Goal: Task Accomplishment & Management: Manage account settings

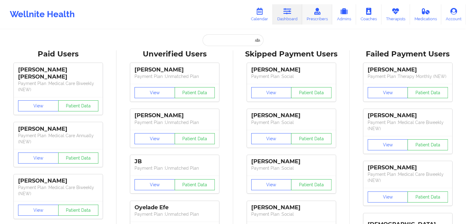
click at [322, 17] on link "Prescribers" at bounding box center [317, 14] width 30 height 20
click at [318, 15] on link "Prescribers" at bounding box center [317, 14] width 30 height 20
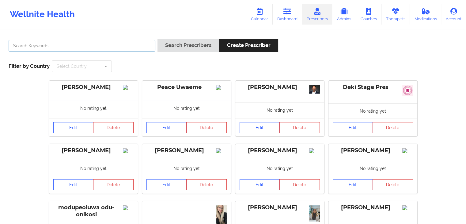
click at [132, 47] on input "text" at bounding box center [82, 46] width 147 height 12
type input "hershen"
click at [157, 39] on button "Search Prescribers" at bounding box center [188, 45] width 62 height 13
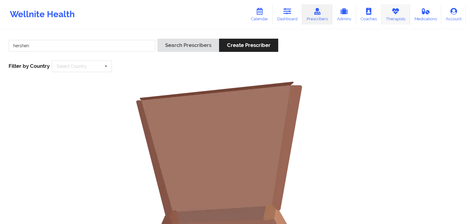
click at [392, 15] on link "Therapists" at bounding box center [395, 14] width 28 height 20
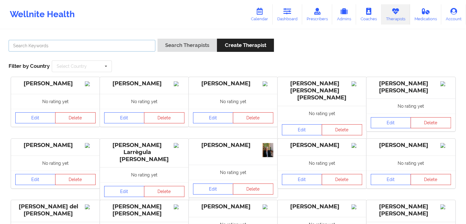
click at [103, 41] on input "text" at bounding box center [82, 46] width 147 height 12
type input "tanesha morgan"
click at [157, 39] on button "Search Therapists" at bounding box center [186, 45] width 59 height 13
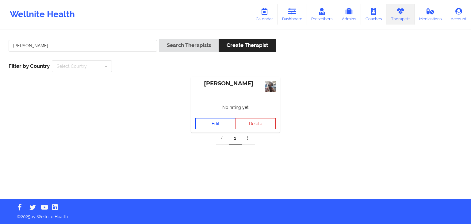
click at [205, 126] on link "Edit" at bounding box center [215, 123] width 40 height 11
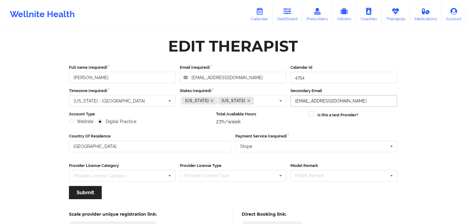
drag, startPoint x: 354, startPoint y: 98, endPoint x: 293, endPoint y: 98, distance: 61.3
click at [293, 98] on input "tmorgan@morganheart.com" at bounding box center [343, 101] width 107 height 12
click at [395, 17] on link "Therapists" at bounding box center [395, 14] width 28 height 20
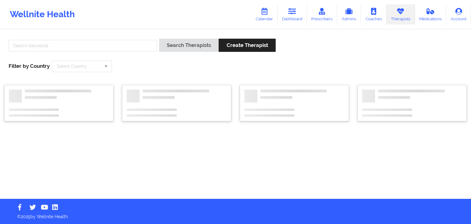
click at [109, 39] on div at bounding box center [82, 47] width 153 height 17
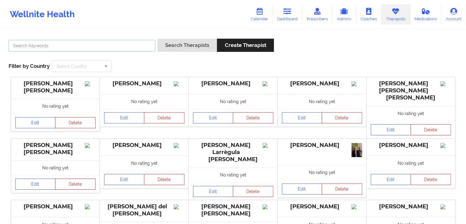
click at [109, 49] on input "text" at bounding box center [82, 46] width 147 height 12
type input "giovan"
click at [157, 39] on button "Search Therapists" at bounding box center [186, 45] width 59 height 13
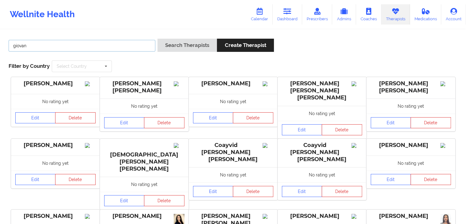
scroll to position [64, 0]
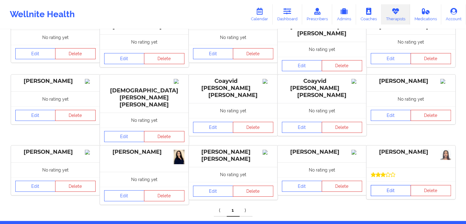
click at [389, 185] on link "Edit" at bounding box center [391, 190] width 40 height 11
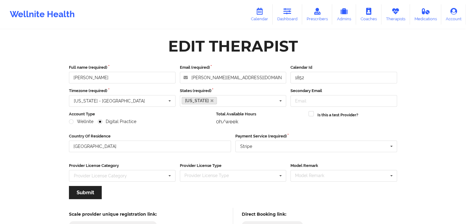
scroll to position [51, 0]
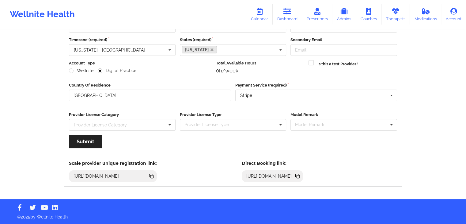
click at [300, 176] on icon at bounding box center [298, 176] width 3 height 3
click at [266, 14] on link "Calendar" at bounding box center [259, 14] width 26 height 20
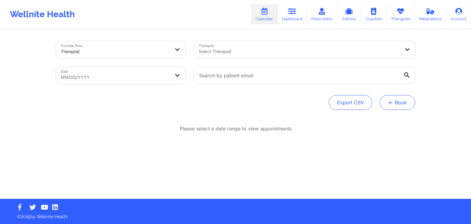
click at [401, 98] on button "+ Book" at bounding box center [397, 102] width 36 height 15
click at [373, 117] on button "Therapy Session" at bounding box center [386, 122] width 47 height 10
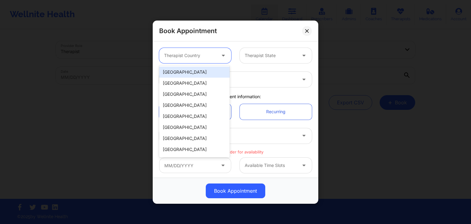
click at [217, 52] on div at bounding box center [223, 55] width 15 height 15
click at [214, 73] on div "[GEOGRAPHIC_DATA]" at bounding box center [194, 71] width 70 height 11
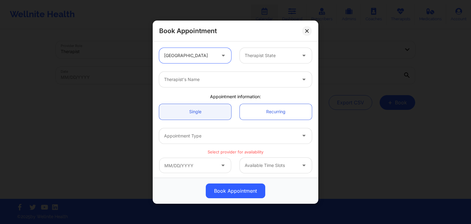
click at [266, 58] on div at bounding box center [271, 55] width 52 height 7
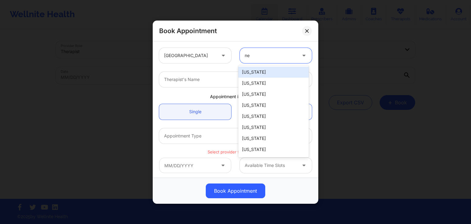
type input "new"
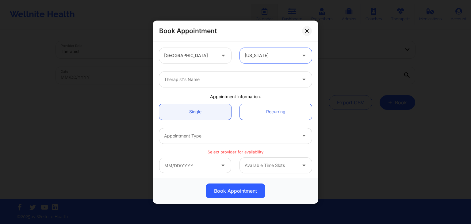
click at [258, 80] on div at bounding box center [230, 79] width 132 height 7
type input "richard ryan"
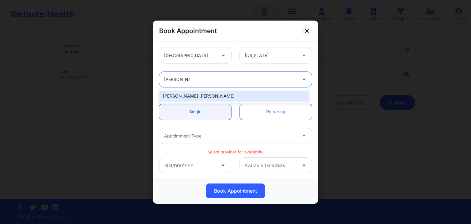
click at [216, 96] on div "[PERSON_NAME] [PERSON_NAME]" at bounding box center [234, 95] width 150 height 11
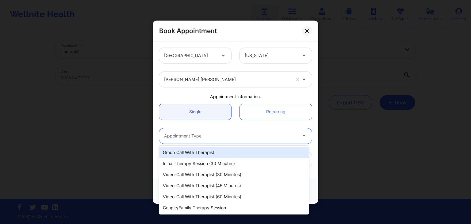
click at [218, 131] on div "Appointment Type" at bounding box center [228, 135] width 138 height 15
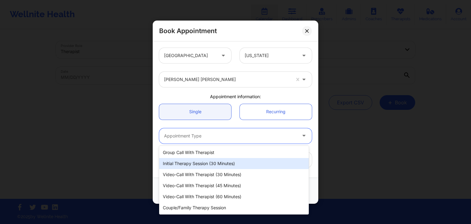
click at [222, 164] on div "Initial Therapy Session (30 minutes)" at bounding box center [234, 163] width 150 height 11
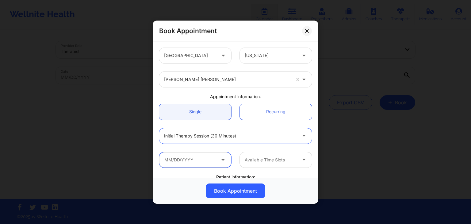
click at [194, 160] on input "text" at bounding box center [195, 159] width 72 height 15
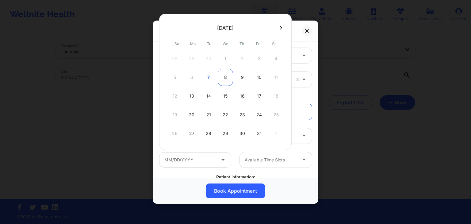
click at [220, 77] on div "8" at bounding box center [225, 77] width 15 height 17
type input "10/08/2025"
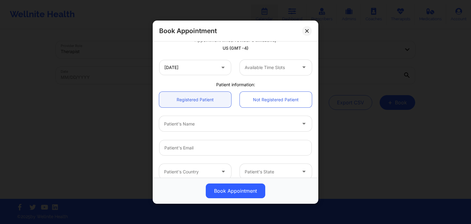
scroll to position [119, 0]
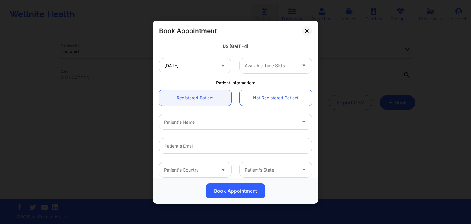
click at [261, 63] on div at bounding box center [271, 65] width 52 height 7
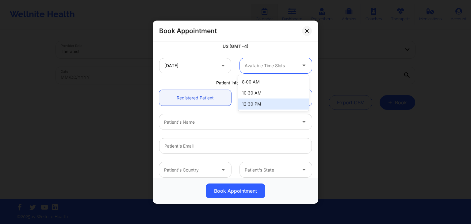
click at [263, 104] on div "12:30 PM" at bounding box center [273, 103] width 70 height 11
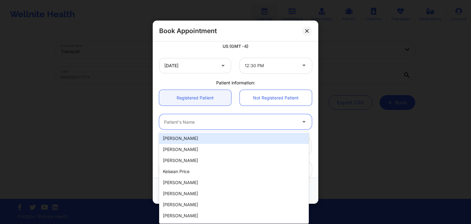
click at [209, 120] on div at bounding box center [230, 121] width 132 height 7
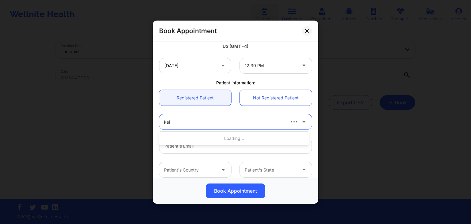
type input "keis"
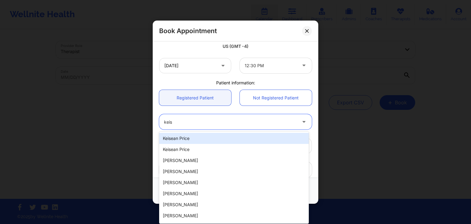
type input "[EMAIL_ADDRESS][DOMAIN_NAME]"
type input "[PHONE_NUMBER]"
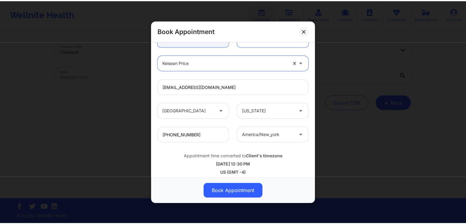
scroll to position [182, 0]
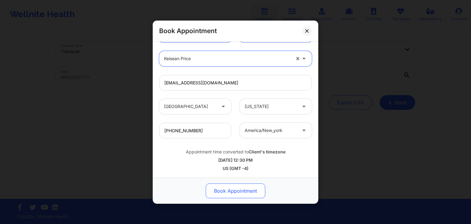
click at [241, 190] on button "Book Appointment" at bounding box center [235, 190] width 59 height 15
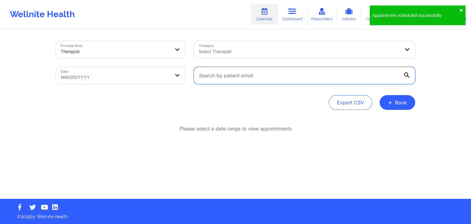
click at [263, 78] on input "text" at bounding box center [304, 75] width 221 height 17
paste input "[EMAIL_ADDRESS][DOMAIN_NAME]"
type input "[EMAIL_ADDRESS][DOMAIN_NAME]"
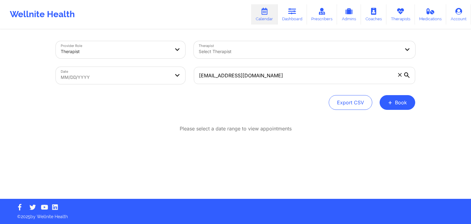
select select "2025-8"
select select "2025-9"
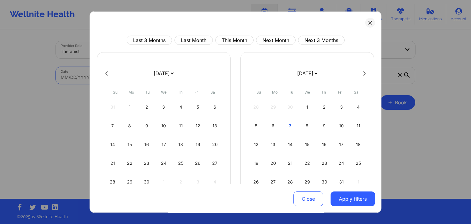
click at [161, 78] on body "Wellnite Health Calendar Dashboard Prescribers Admins Coaches Therapists Medica…" at bounding box center [235, 112] width 471 height 224
click at [161, 126] on div "10" at bounding box center [164, 125] width 16 height 17
select select "2025-8"
select select "2025-9"
select select "2025-8"
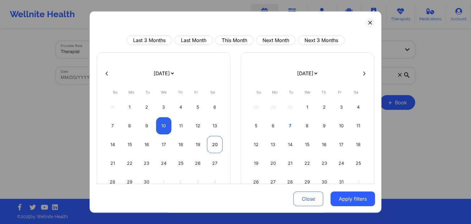
select select "2025-9"
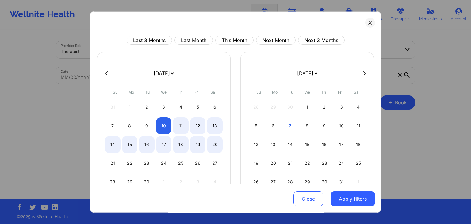
select select "2025-8"
select select "2025-9"
select select "2025-8"
select select "2025-9"
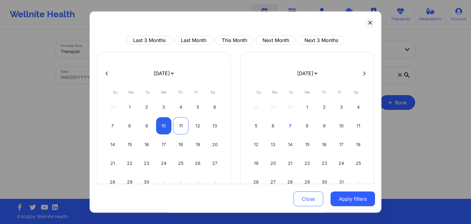
select select "2025-8"
select select "2025-9"
click at [175, 127] on div "11" at bounding box center [181, 125] width 16 height 17
select select "2025-8"
select select "2025-9"
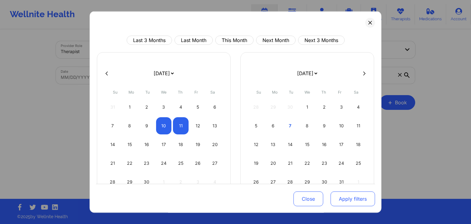
click at [342, 201] on button "Apply filters" at bounding box center [352, 198] width 44 height 15
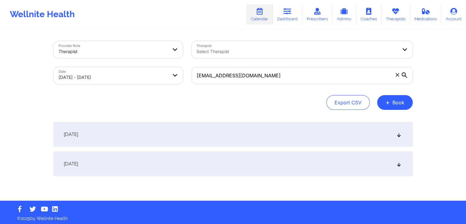
click at [268, 134] on div "September 10, 2025" at bounding box center [233, 134] width 359 height 25
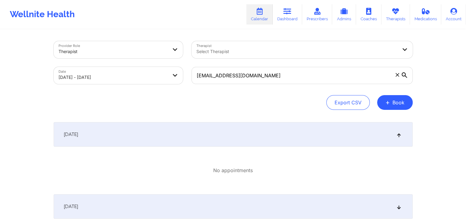
click at [260, 202] on div "September 11, 2025" at bounding box center [233, 206] width 359 height 25
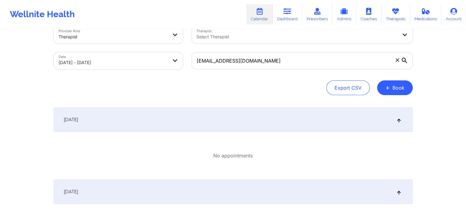
scroll to position [1, 0]
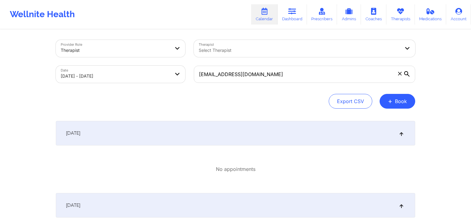
select select "2025-8"
select select "2025-9"
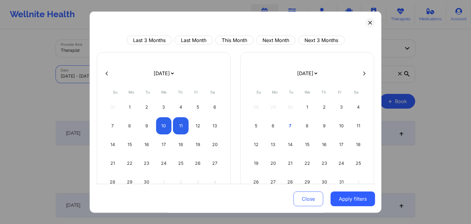
click at [173, 80] on body "Wellnite Health Calendar Dashboard Prescribers Admins Coaches Therapists Medica…" at bounding box center [235, 111] width 471 height 224
click at [303, 124] on div "8" at bounding box center [307, 125] width 16 height 17
select select "2025-9"
select select "2025-10"
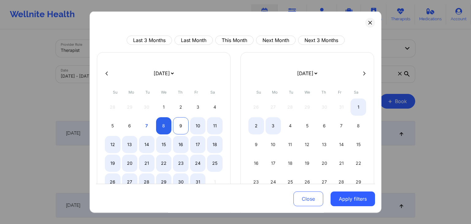
select select "2025-9"
select select "2025-10"
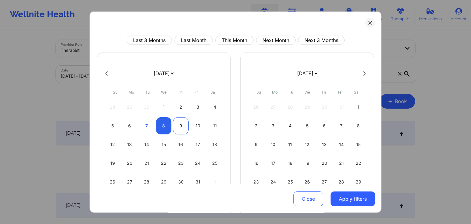
click at [175, 126] on div "9" at bounding box center [181, 125] width 16 height 17
select select "2025-9"
select select "2025-10"
click at [336, 199] on button "Apply filters" at bounding box center [352, 198] width 44 height 15
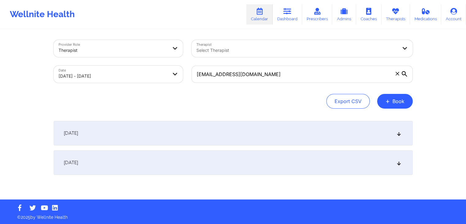
click at [242, 134] on div "[DATE]" at bounding box center [233, 133] width 359 height 25
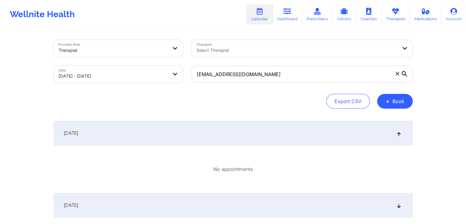
drag, startPoint x: 468, startPoint y: 139, endPoint x: 268, endPoint y: 181, distance: 204.1
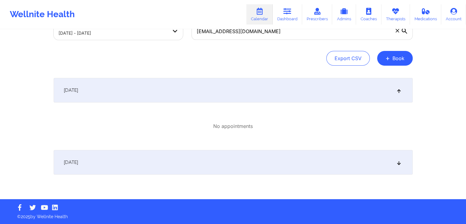
click at [298, 162] on div "[DATE]" at bounding box center [233, 162] width 359 height 25
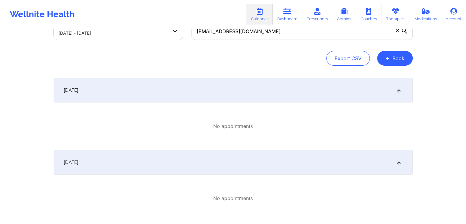
scroll to position [0, 0]
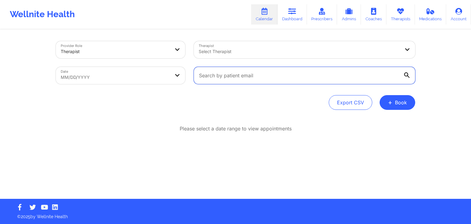
drag, startPoint x: 196, startPoint y: 74, endPoint x: 207, endPoint y: 75, distance: 10.8
click at [207, 75] on input "text" at bounding box center [304, 75] width 221 height 17
paste input "[PHONE_NUMBER]"
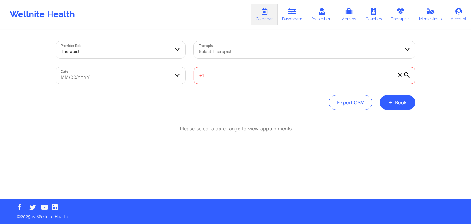
type input "+"
select select "2025-8"
select select "2025-9"
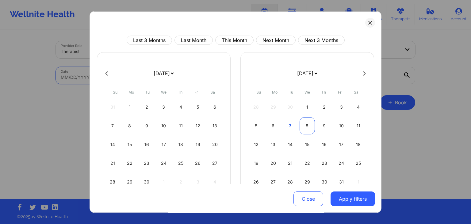
click at [301, 128] on div "8" at bounding box center [307, 125] width 16 height 17
select select "2025-9"
select select "2025-10"
select select "2025-9"
select select "2025-10"
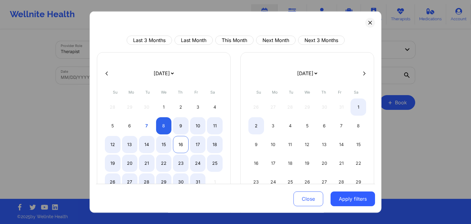
select select "2025-9"
select select "2025-10"
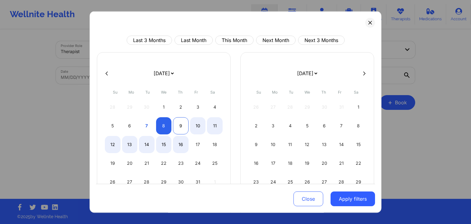
select select "2025-9"
select select "2025-10"
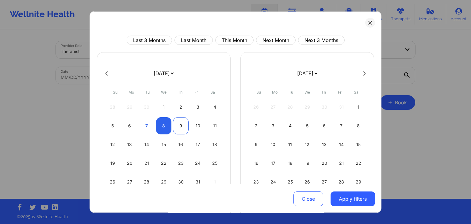
click at [178, 128] on div "9" at bounding box center [181, 125] width 16 height 17
select select "2025-9"
select select "2025-10"
click at [350, 196] on button "Apply filters" at bounding box center [352, 198] width 44 height 15
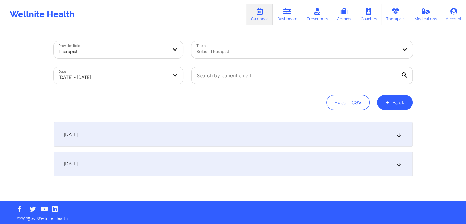
click at [337, 139] on div "[DATE]" at bounding box center [233, 134] width 359 height 25
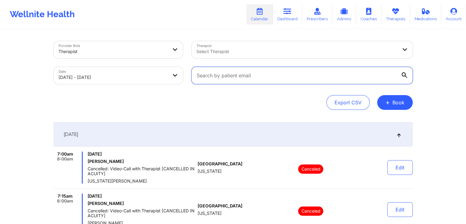
click at [218, 73] on input "text" at bounding box center [301, 75] width 221 height 17
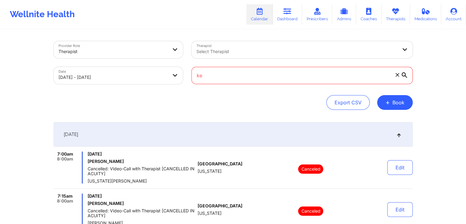
type input "k"
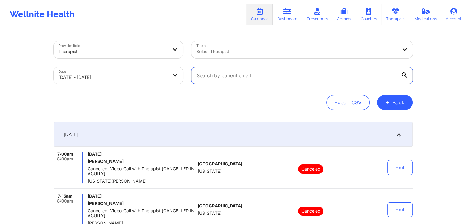
paste input "[EMAIL_ADDRESS][DOMAIN_NAME]"
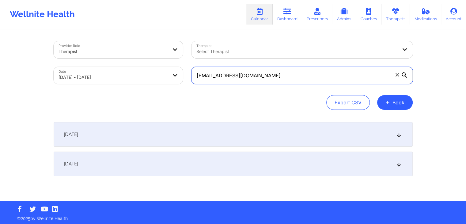
type input "[EMAIL_ADDRESS][DOMAIN_NAME]"
click at [188, 131] on div "[DATE]" at bounding box center [233, 134] width 359 height 25
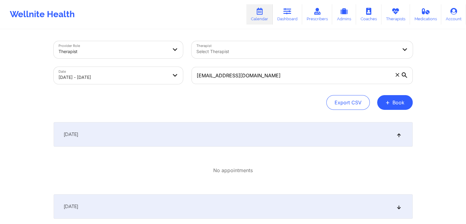
scroll to position [44, 0]
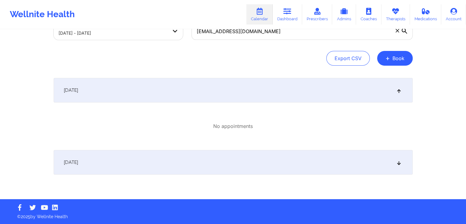
click at [262, 163] on div "[DATE]" at bounding box center [233, 162] width 359 height 25
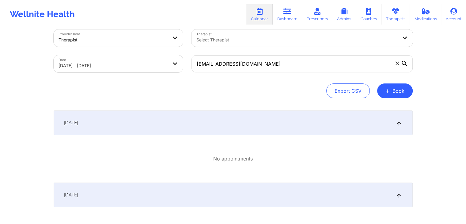
scroll to position [0, 0]
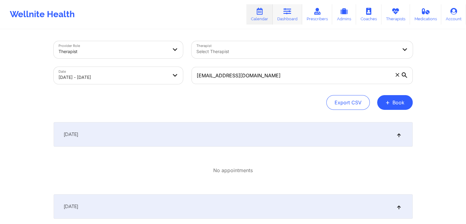
click at [286, 12] on icon at bounding box center [287, 11] width 8 height 7
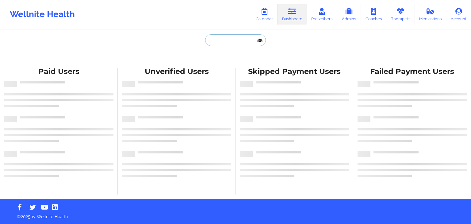
click at [236, 37] on input "text" at bounding box center [235, 40] width 61 height 12
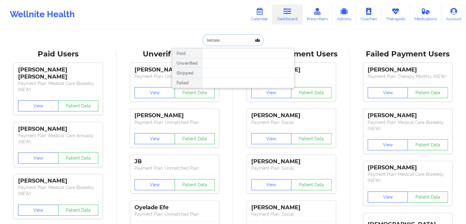
type input "keisean"
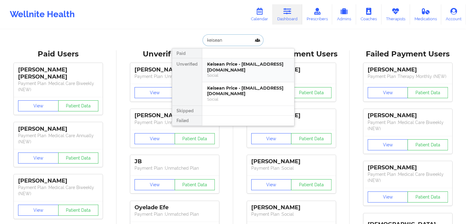
click at [245, 70] on div "Keisean Price - [EMAIL_ADDRESS][DOMAIN_NAME]" at bounding box center [248, 66] width 82 height 11
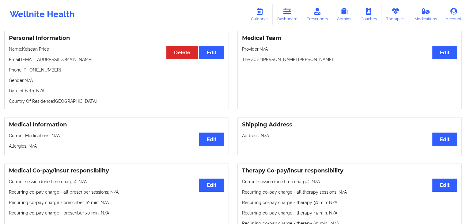
scroll to position [36, 0]
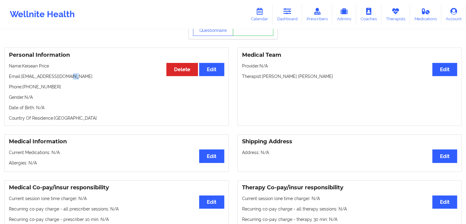
drag, startPoint x: 74, startPoint y: 80, endPoint x: 67, endPoint y: 79, distance: 6.2
click at [67, 79] on p "Email: [EMAIL_ADDRESS][DOMAIN_NAME]" at bounding box center [116, 76] width 215 height 6
drag, startPoint x: 81, startPoint y: 77, endPoint x: 21, endPoint y: 78, distance: 59.4
click at [21, 78] on p "Email: [EMAIL_ADDRESS][DOMAIN_NAME]" at bounding box center [116, 76] width 215 height 6
copy p "[EMAIL_ADDRESS][DOMAIN_NAME]"
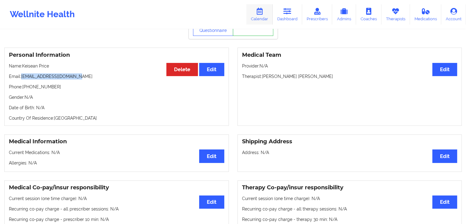
click at [262, 14] on icon at bounding box center [260, 11] width 8 height 7
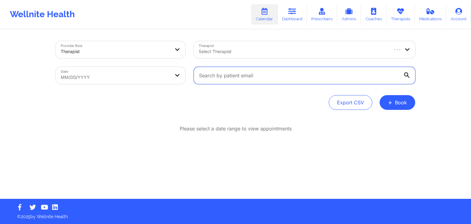
click at [246, 79] on input "text" at bounding box center [304, 75] width 221 height 17
paste input "[EMAIL_ADDRESS][DOMAIN_NAME]"
type input "[EMAIL_ADDRESS][DOMAIN_NAME]"
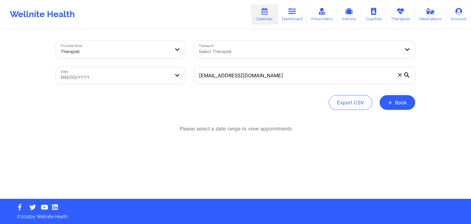
select select "2025-8"
select select "2025-9"
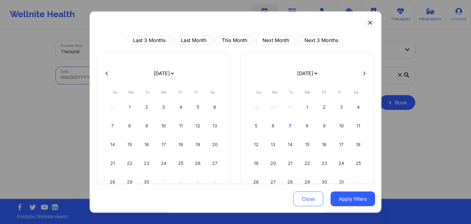
click at [183, 76] on body "Wellnite Health Calendar Dashboard Prescribers Admins Coaches Therapists Medica…" at bounding box center [235, 112] width 471 height 224
click at [305, 128] on div "8" at bounding box center [307, 125] width 16 height 17
select select "2025-9"
select select "2025-10"
select select "2025-9"
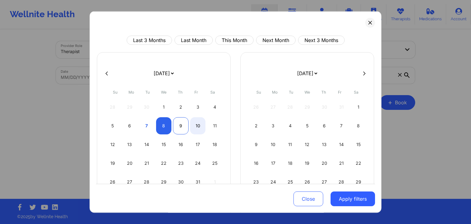
select select "2025-10"
click at [179, 125] on div "9" at bounding box center [181, 125] width 16 height 17
select select "2025-9"
select select "2025-10"
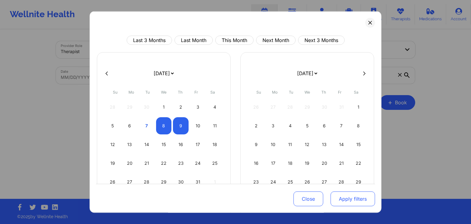
click at [360, 201] on button "Apply filters" at bounding box center [352, 198] width 44 height 15
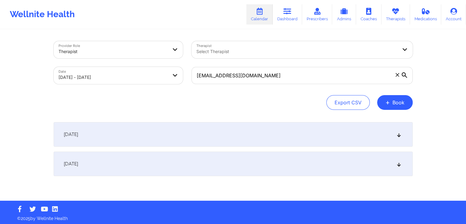
click at [268, 140] on div "[DATE]" at bounding box center [233, 134] width 359 height 25
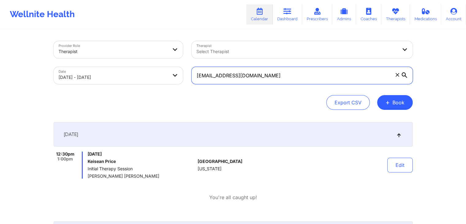
drag, startPoint x: 275, startPoint y: 75, endPoint x: 185, endPoint y: 78, distance: 90.1
click at [185, 78] on div "Provider Role Therapist Therapist Select Therapist Date [DATE] - [DATE] [EMAIL_…" at bounding box center [233, 62] width 368 height 51
click at [290, 7] on link "Dashboard" at bounding box center [287, 14] width 29 height 20
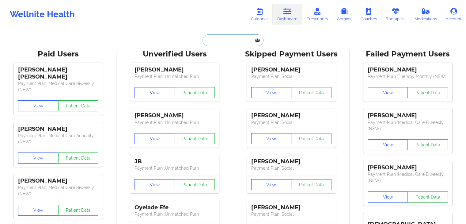
click at [212, 40] on input "text" at bounding box center [233, 40] width 61 height 12
paste input "[EMAIL_ADDRESS][DOMAIN_NAME]"
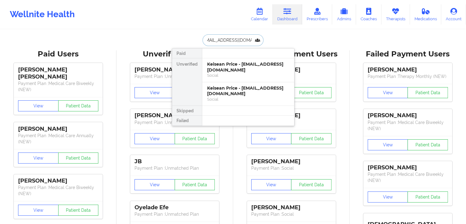
click at [212, 40] on input "[EMAIL_ADDRESS][DOMAIN_NAME]" at bounding box center [233, 40] width 61 height 12
type input "[EMAIL_ADDRESS][DOMAIN_NAME]"
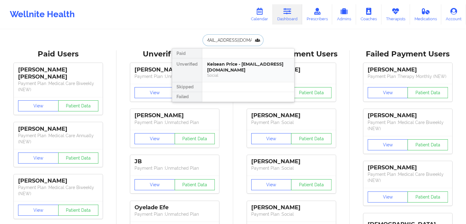
click at [223, 78] on div "Social" at bounding box center [248, 75] width 82 height 5
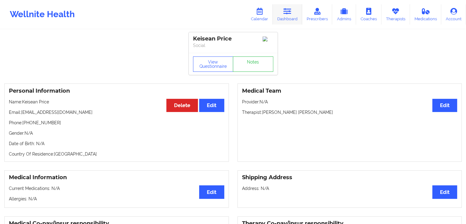
click at [290, 11] on icon at bounding box center [287, 11] width 8 height 7
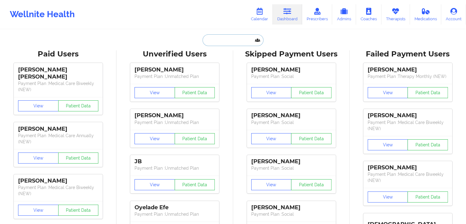
click at [239, 40] on input "text" at bounding box center [233, 40] width 61 height 12
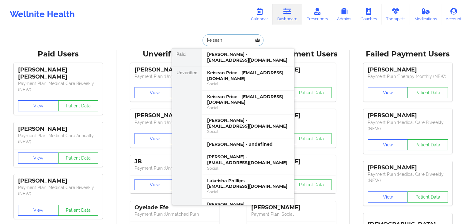
type input "keisean"
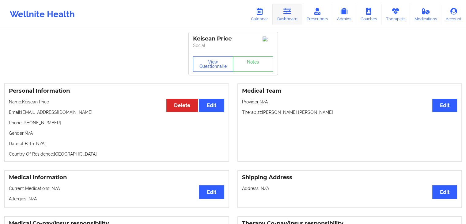
click at [287, 8] on icon at bounding box center [287, 11] width 8 height 7
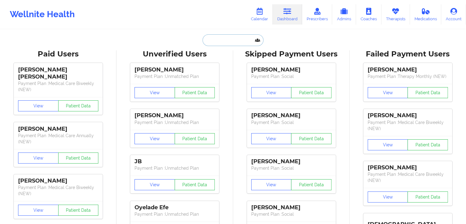
click at [219, 43] on input "text" at bounding box center [233, 40] width 61 height 12
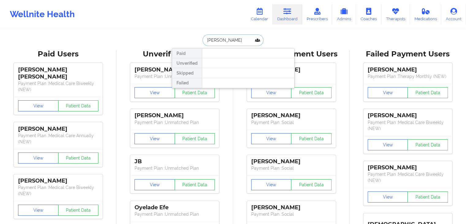
type input "[PERSON_NAME]"
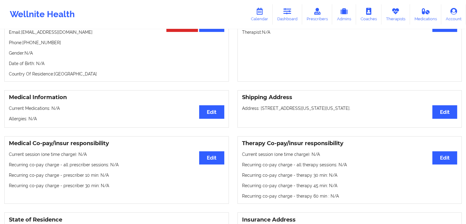
scroll to position [86, 0]
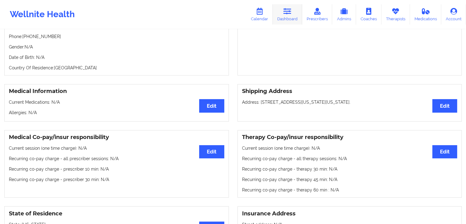
click at [290, 10] on icon at bounding box center [287, 11] width 8 height 7
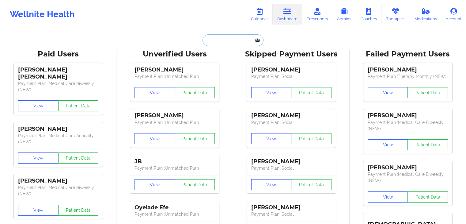
click at [238, 40] on input "text" at bounding box center [233, 40] width 61 height 12
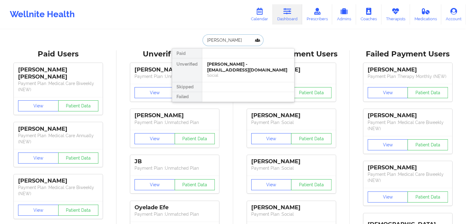
type input "[PERSON_NAME]"
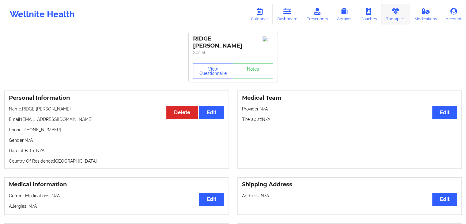
click at [392, 19] on link "Therapists" at bounding box center [395, 14] width 28 height 20
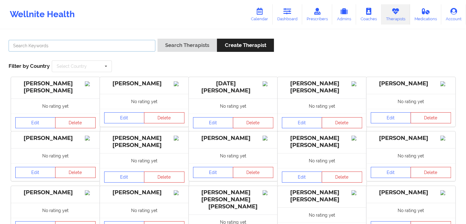
click at [98, 47] on input "text" at bounding box center [82, 46] width 147 height 12
type input "[PERSON_NAME]"
click at [157, 39] on button "Search Therapists" at bounding box center [186, 45] width 59 height 13
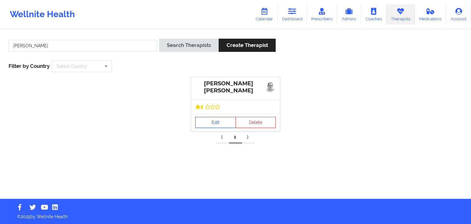
click at [220, 127] on link "Edit" at bounding box center [215, 122] width 40 height 11
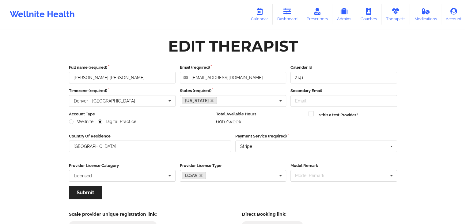
scroll to position [51, 0]
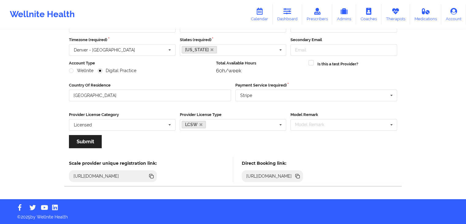
click at [300, 176] on icon at bounding box center [298, 176] width 3 height 3
click at [398, 17] on link "Therapists" at bounding box center [395, 14] width 28 height 20
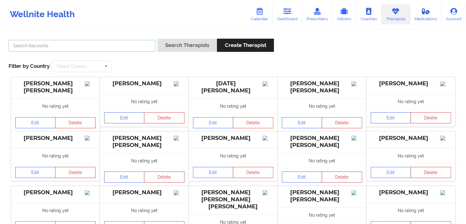
click at [114, 44] on input "text" at bounding box center [82, 46] width 147 height 12
type input "[PERSON_NAME]"
click at [157, 39] on button "Search Therapists" at bounding box center [186, 45] width 59 height 13
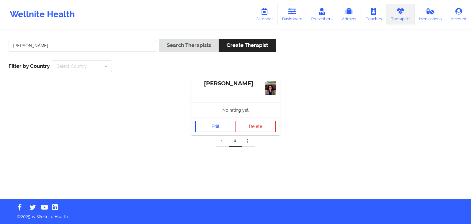
click at [212, 127] on link "Edit" at bounding box center [215, 126] width 40 height 11
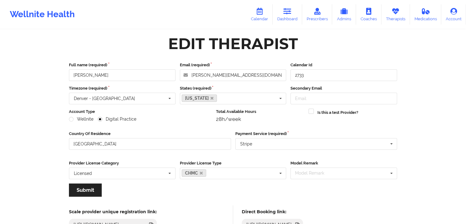
scroll to position [51, 0]
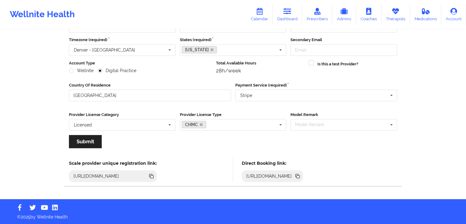
click at [294, 175] on div "[URL][DOMAIN_NAME]" at bounding box center [269, 176] width 51 height 6
click at [300, 175] on icon at bounding box center [298, 176] width 3 height 3
click at [399, 18] on link "Therapists" at bounding box center [395, 14] width 28 height 20
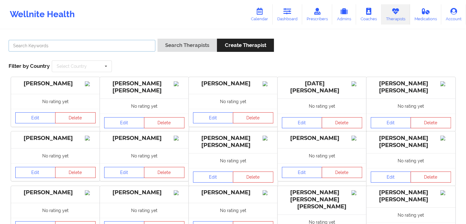
click at [74, 45] on input "text" at bounding box center [82, 46] width 147 height 12
click at [98, 47] on input "text" at bounding box center [82, 46] width 147 height 12
type input "[PERSON_NAME]"
click at [157, 39] on button "Search Therapists" at bounding box center [186, 45] width 59 height 13
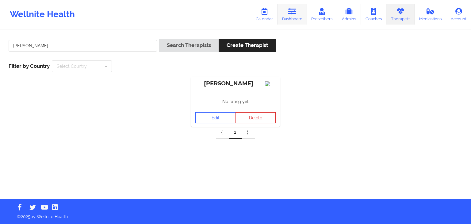
click at [291, 17] on link "Dashboard" at bounding box center [291, 14] width 29 height 20
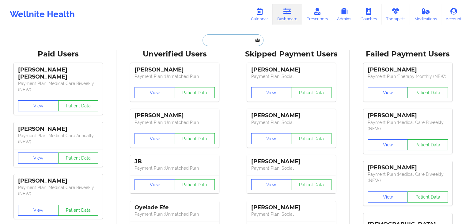
click at [211, 38] on input "text" at bounding box center [233, 40] width 61 height 12
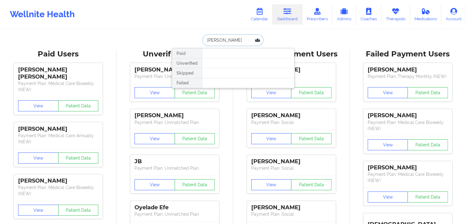
drag, startPoint x: 240, startPoint y: 36, endPoint x: 205, endPoint y: 38, distance: 35.0
click at [205, 38] on input "[PERSON_NAME]" at bounding box center [233, 40] width 61 height 12
paste input "[EMAIL_ADDRESS][DOMAIN_NAME]"
type input "[EMAIL_ADDRESS][DOMAIN_NAME]"
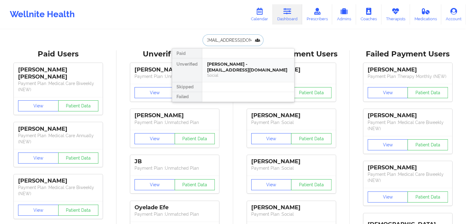
click at [230, 61] on div "[PERSON_NAME] - [EMAIL_ADDRESS][DOMAIN_NAME]" at bounding box center [248, 66] width 82 height 11
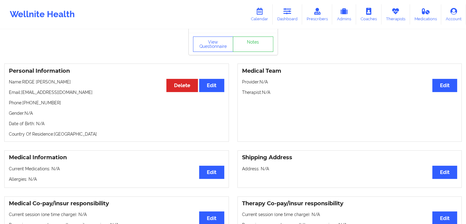
scroll to position [25, 0]
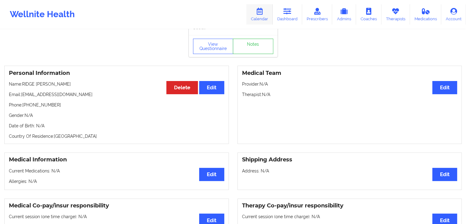
click at [263, 13] on icon at bounding box center [260, 11] width 8 height 7
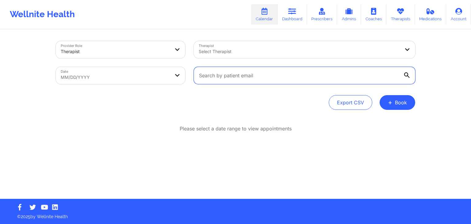
click at [219, 73] on input "text" at bounding box center [304, 75] width 221 height 17
paste input "[EMAIL_ADDRESS][DOMAIN_NAME]"
type input "[EMAIL_ADDRESS][DOMAIN_NAME]"
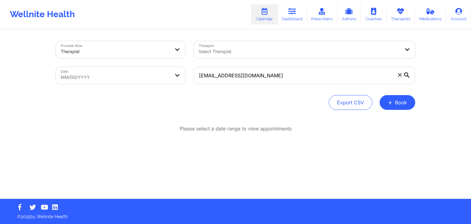
select select "2025-8"
select select "2025-9"
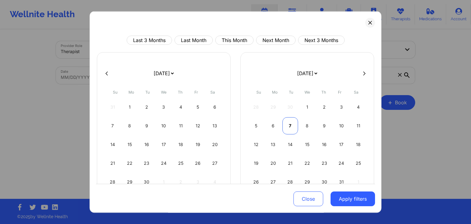
click at [290, 126] on div "7" at bounding box center [290, 125] width 16 height 17
select select "2025-9"
select select "2025-10"
select select "2025-9"
select select "2025-10"
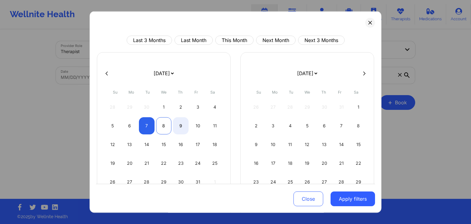
select select "2025-9"
select select "2025-10"
click at [166, 126] on div "8" at bounding box center [164, 125] width 16 height 17
select select "2025-9"
select select "2025-10"
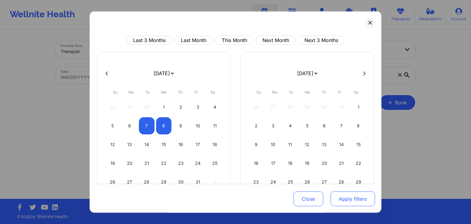
click at [356, 201] on button "Apply filters" at bounding box center [352, 198] width 44 height 15
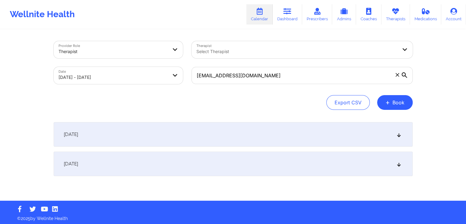
click at [333, 133] on div "[DATE]" at bounding box center [233, 134] width 359 height 25
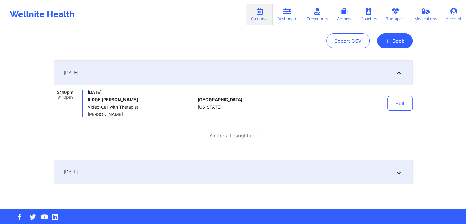
scroll to position [61, 0]
click at [395, 107] on button "Edit" at bounding box center [399, 103] width 25 height 15
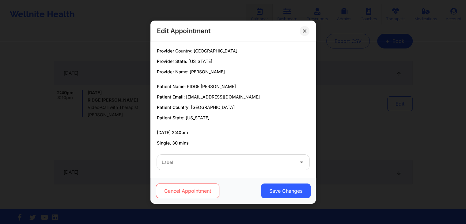
click at [186, 191] on button "Cancel Appointment" at bounding box center [187, 190] width 63 height 15
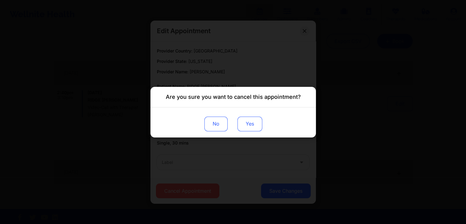
click at [247, 127] on button "Yes" at bounding box center [249, 123] width 25 height 15
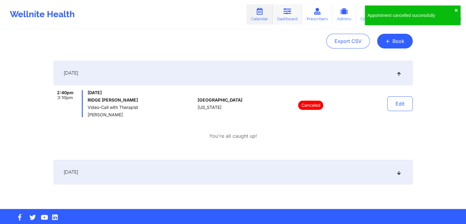
click at [293, 14] on link "Dashboard" at bounding box center [287, 14] width 29 height 20
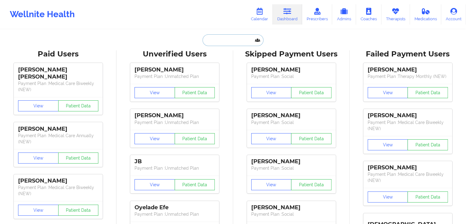
click at [226, 40] on input "text" at bounding box center [233, 40] width 61 height 12
paste input "[EMAIL_ADDRESS][DOMAIN_NAME]"
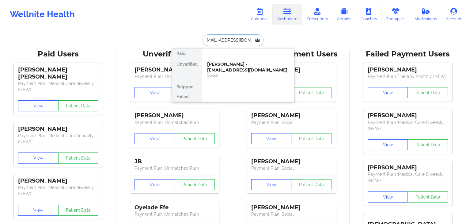
type input "[EMAIL_ADDRESS][DOMAIN_NAME]"
click at [242, 66] on div "[PERSON_NAME] - [EMAIL_ADDRESS][DOMAIN_NAME]" at bounding box center [248, 66] width 82 height 11
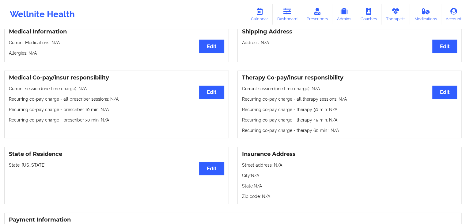
scroll to position [41, 0]
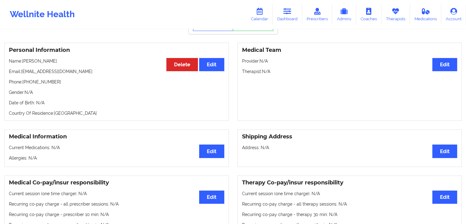
click at [239, 93] on div "Medical Team Edit Provider: N/A Therapist: N/A" at bounding box center [349, 82] width 225 height 78
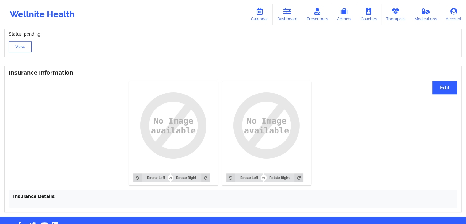
scroll to position [437, 0]
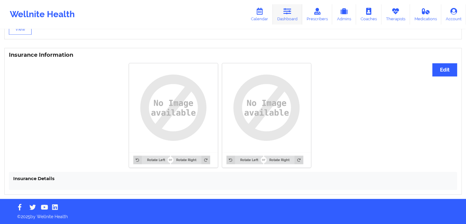
click at [287, 17] on link "Dashboard" at bounding box center [287, 14] width 29 height 20
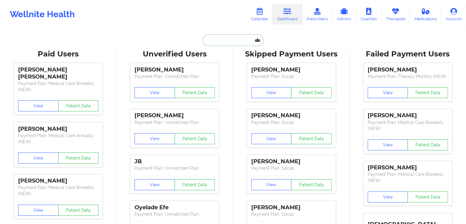
click at [221, 36] on input "text" at bounding box center [233, 40] width 61 height 12
paste input "[PERSON_NAME][EMAIL_ADDRESS][PERSON_NAME][DOMAIN_NAME]"
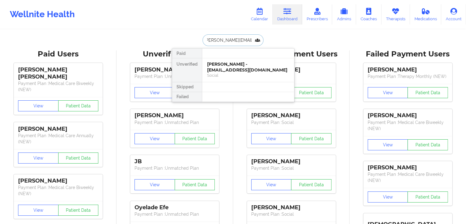
type input "[PERSON_NAME][EMAIL_ADDRESS][PERSON_NAME][DOMAIN_NAME]"
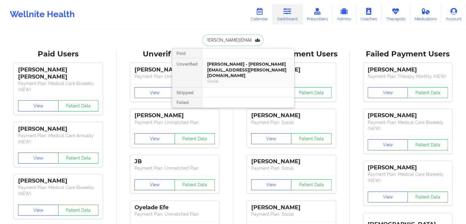
click at [225, 69] on div "[PERSON_NAME] - [PERSON_NAME][EMAIL_ADDRESS][PERSON_NAME][DOMAIN_NAME]" at bounding box center [248, 69] width 82 height 17
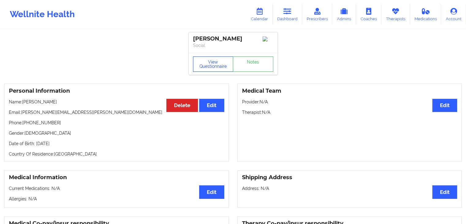
click at [215, 66] on button "View Questionnaire" at bounding box center [213, 63] width 40 height 15
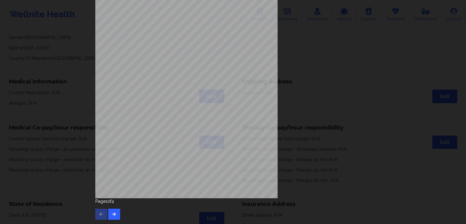
scroll to position [98, 0]
click at [110, 216] on button "button" at bounding box center [114, 213] width 12 height 11
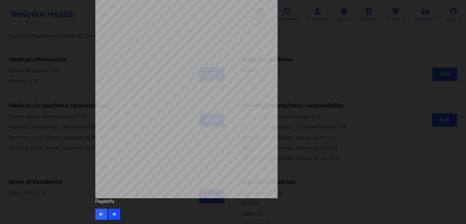
scroll to position [123, 0]
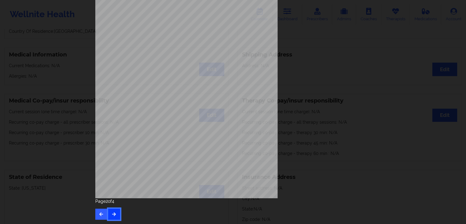
click at [117, 209] on button "button" at bounding box center [114, 213] width 12 height 11
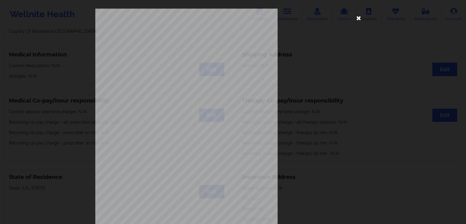
click at [356, 16] on icon at bounding box center [359, 18] width 10 height 10
